Goal: Complete application form

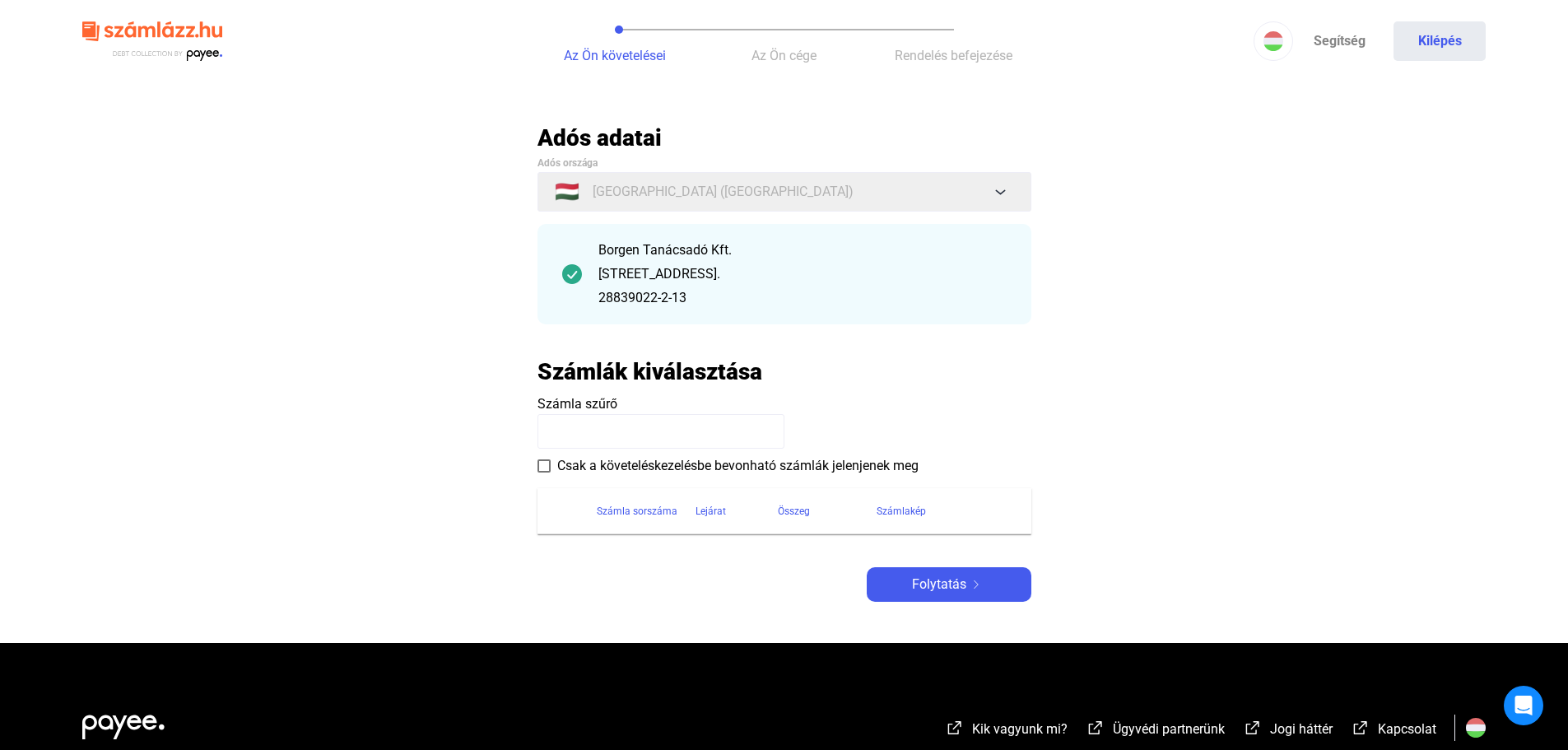
click at [685, 268] on div "[STREET_ADDRESS]." at bounding box center [802, 274] width 408 height 20
click at [592, 437] on input at bounding box center [661, 431] width 247 height 35
click at [434, 392] on main "Automatikusan mentve Adós adatai Adós országa 🇭🇺 [GEOGRAPHIC_DATA] ([GEOGRAPHIC…" at bounding box center [784, 383] width 1568 height 520
click at [639, 516] on div "Számla sorszáma" at bounding box center [637, 511] width 81 height 20
click at [738, 515] on div at bounding box center [736, 511] width 10 height 10
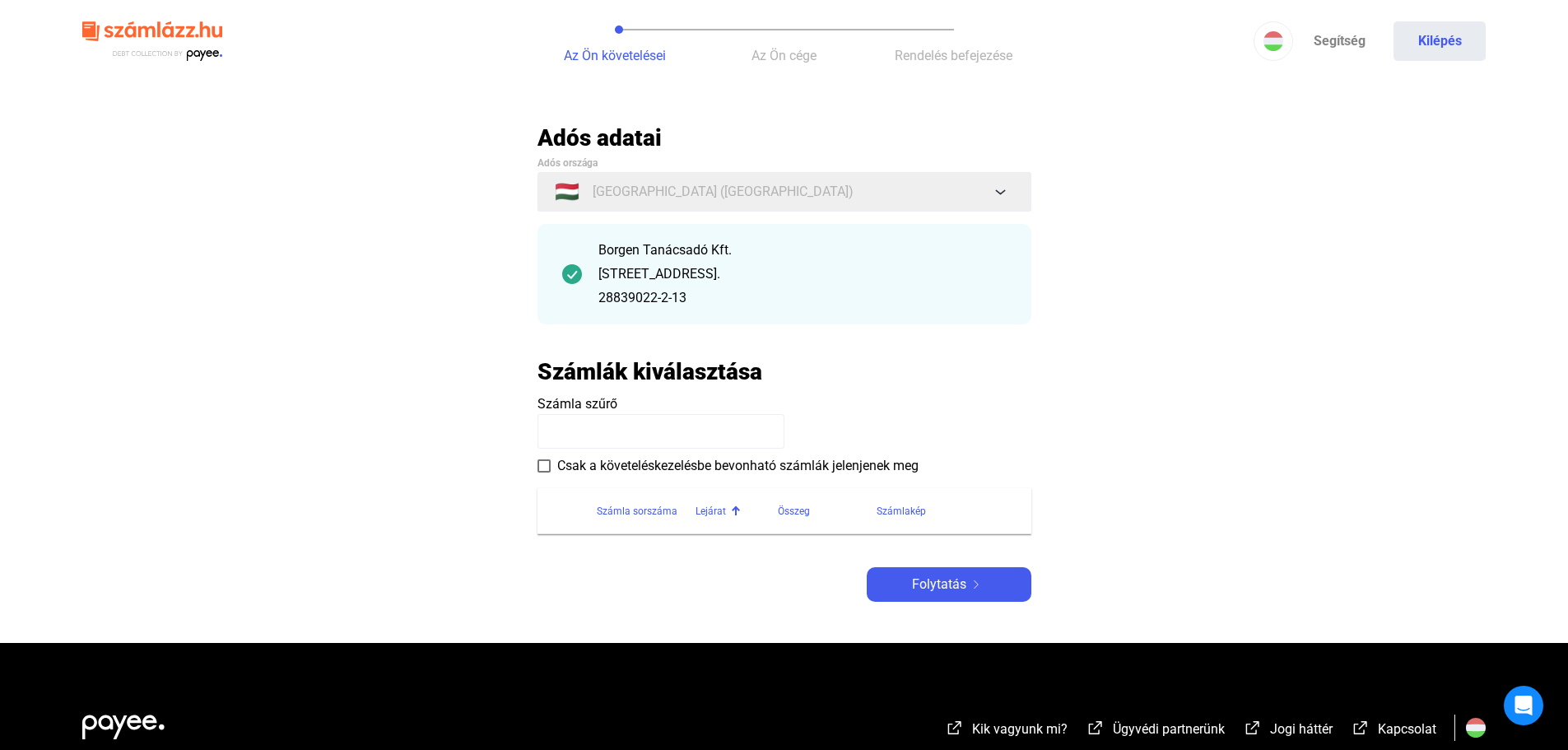
click at [792, 513] on div "Összeg" at bounding box center [793, 511] width 32 height 20
click at [942, 511] on div "Számlakép" at bounding box center [944, 511] width 135 height 20
click at [606, 428] on input at bounding box center [661, 431] width 247 height 35
click at [615, 375] on h2 "Számlák kiválasztása" at bounding box center [649, 372] width 224 height 29
click at [627, 280] on div "[STREET_ADDRESS]." at bounding box center [802, 274] width 408 height 20
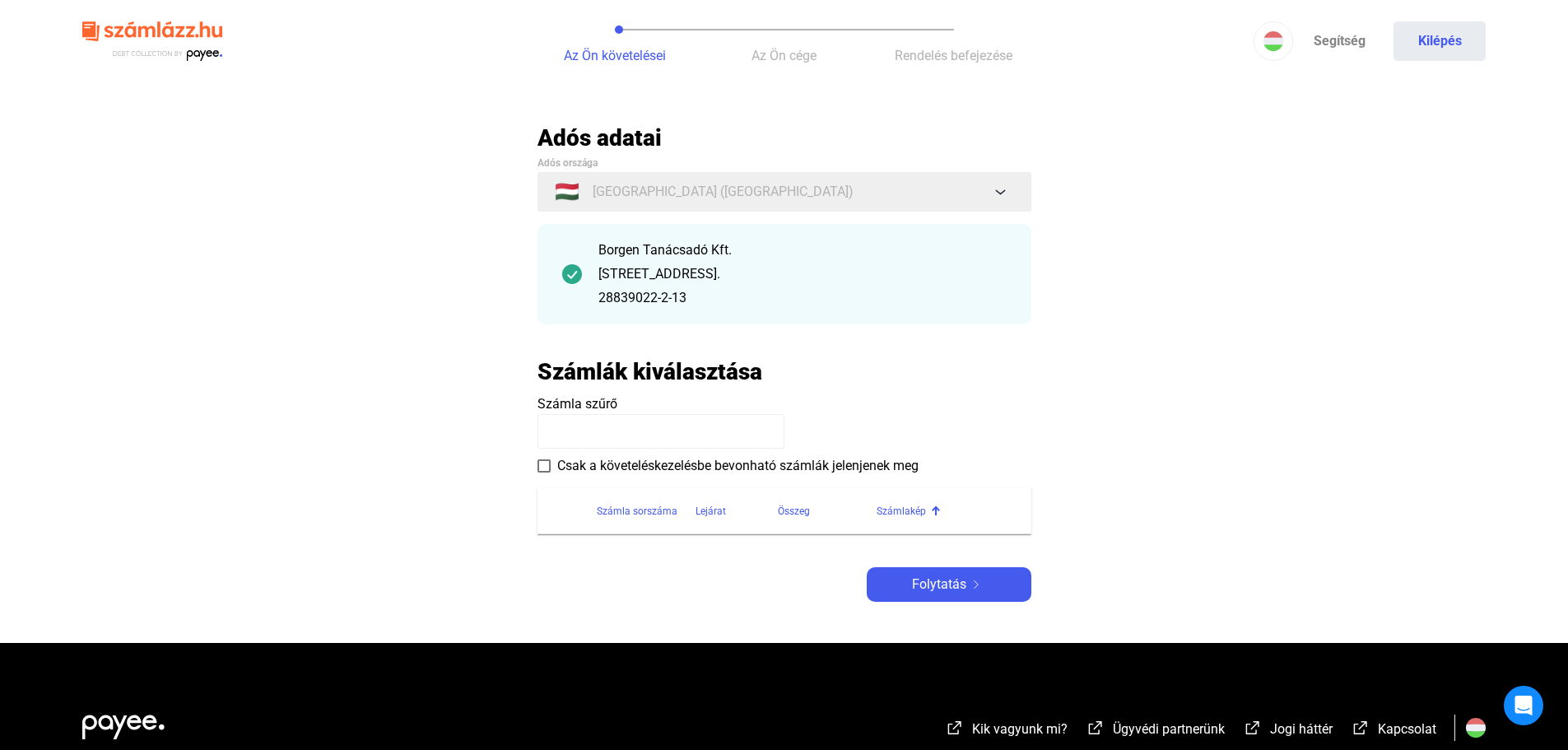
click at [627, 280] on div "[STREET_ADDRESS]." at bounding box center [802, 274] width 408 height 20
click at [631, 289] on div "28839022-2-13" at bounding box center [802, 298] width 408 height 20
click at [638, 250] on div "Borgen Tanácsadó Kft." at bounding box center [802, 250] width 408 height 20
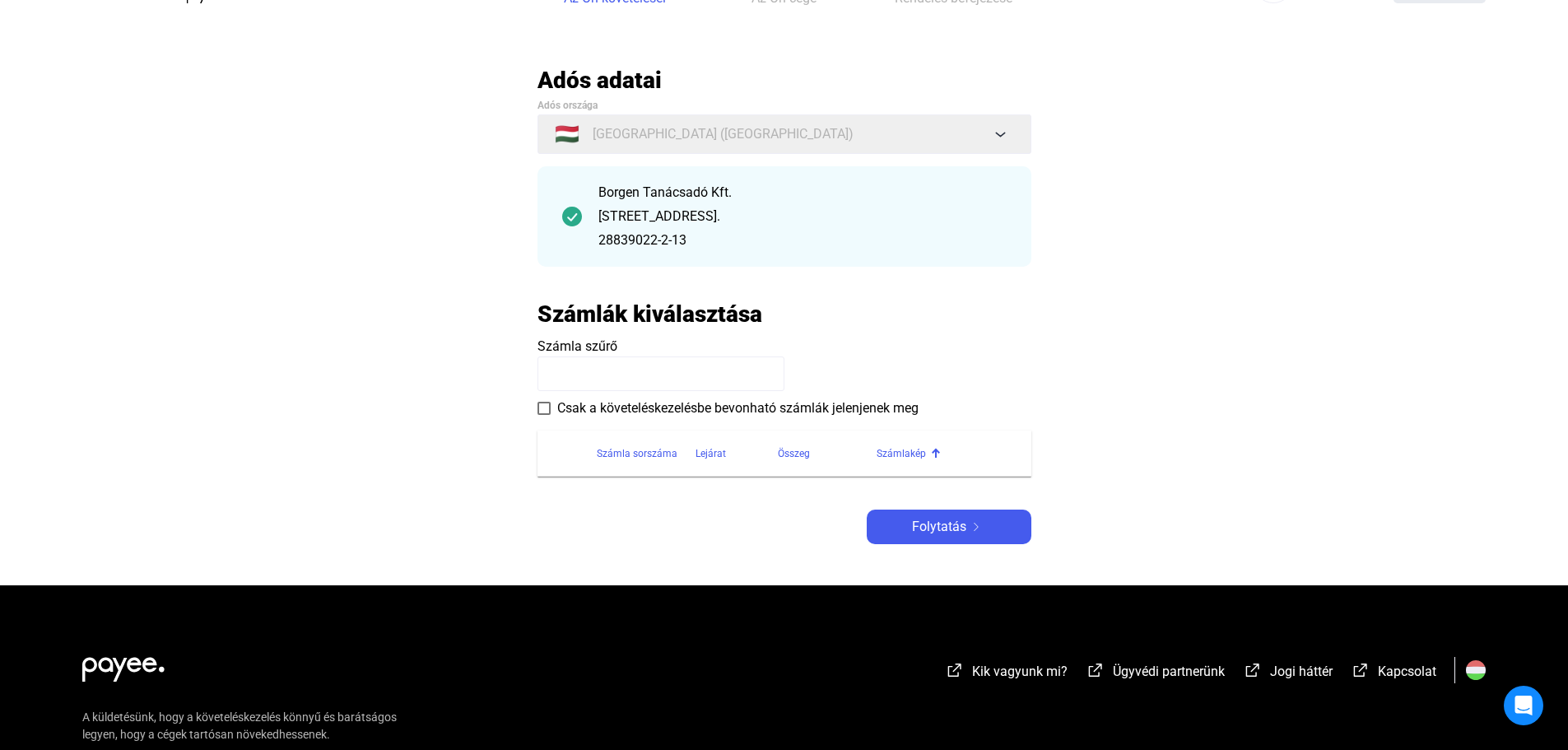
scroll to position [82, 0]
